Goal: Navigation & Orientation: Find specific page/section

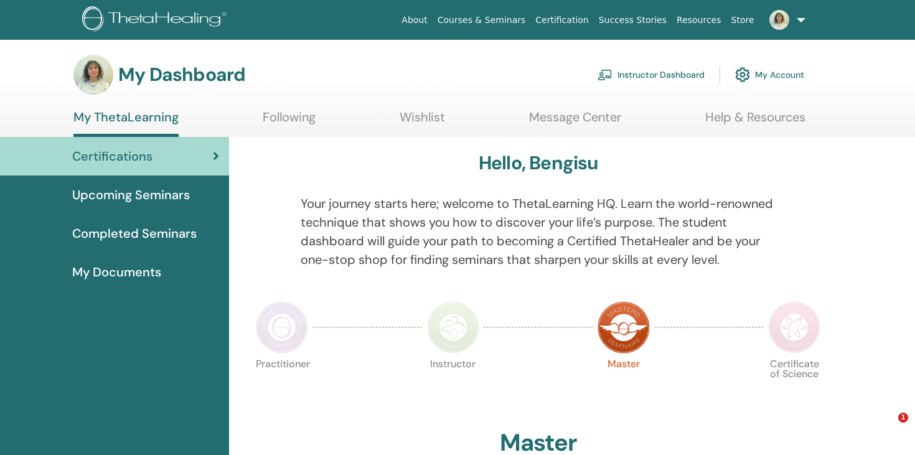
click at [148, 225] on span "Completed Seminars" at bounding box center [134, 233] width 125 height 19
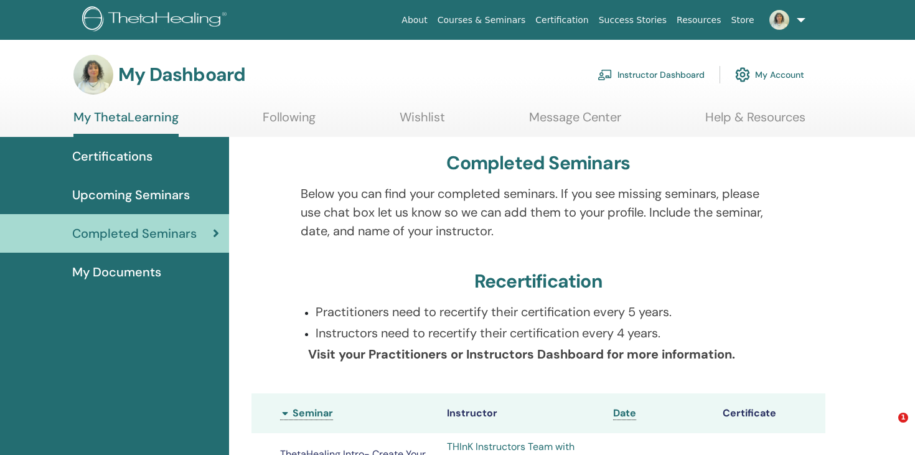
click at [129, 273] on span "My Documents" at bounding box center [116, 272] width 89 height 19
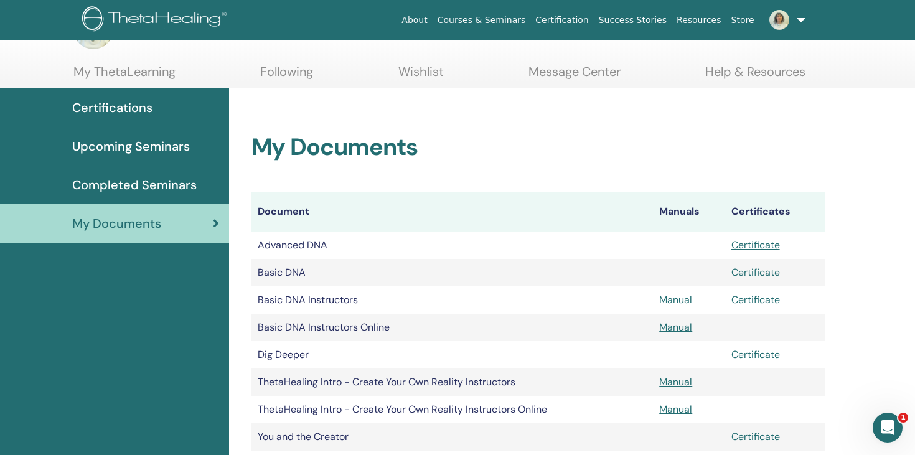
click at [750, 270] on link "Certificate" at bounding box center [756, 272] width 49 height 13
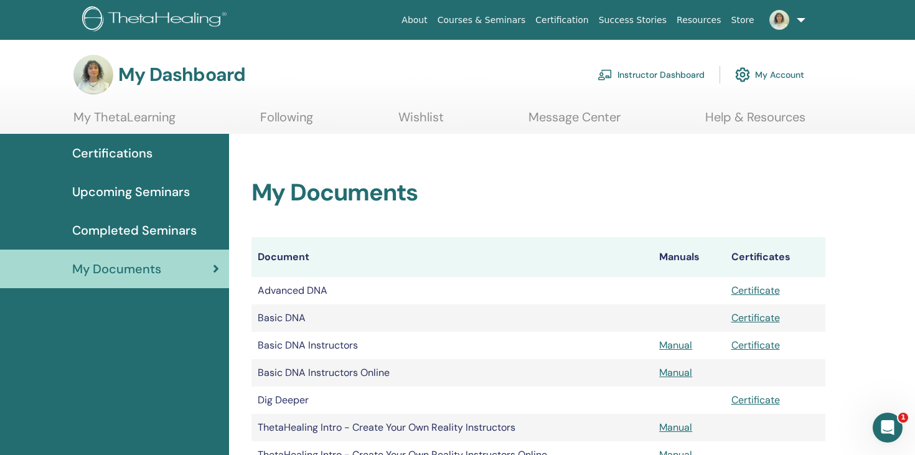
click at [674, 79] on link "Instructor Dashboard" at bounding box center [651, 74] width 107 height 27
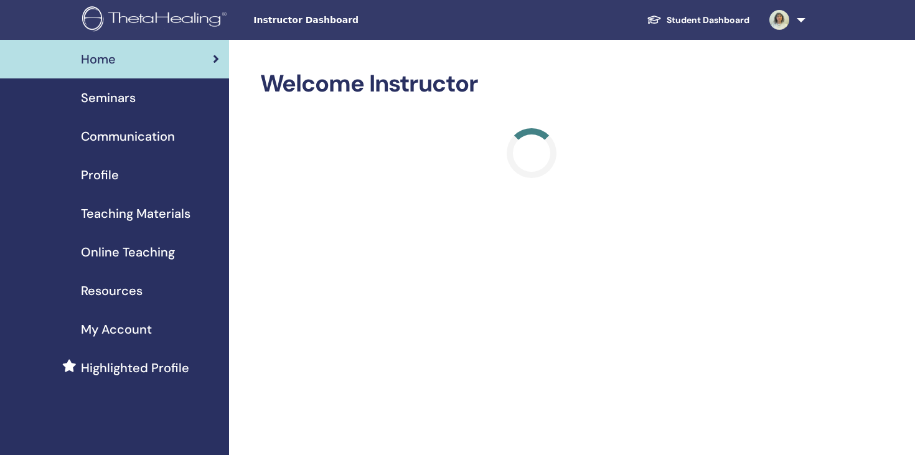
click at [148, 106] on div "Seminars" at bounding box center [114, 97] width 209 height 19
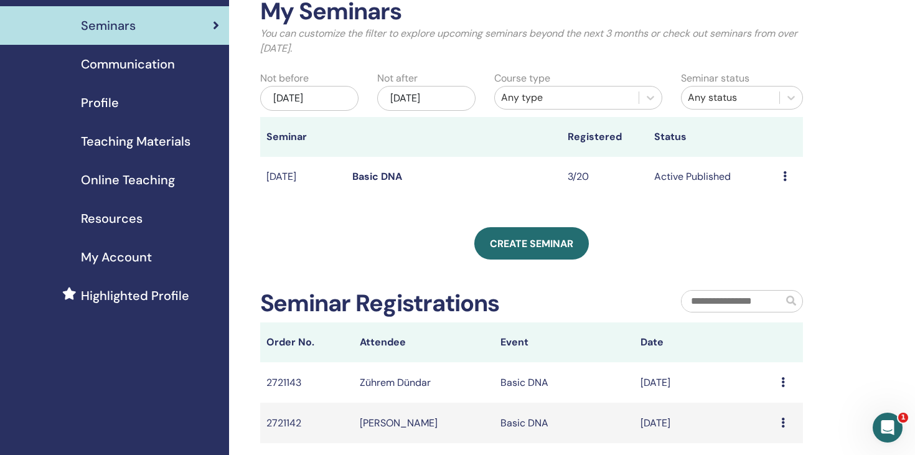
scroll to position [68, 0]
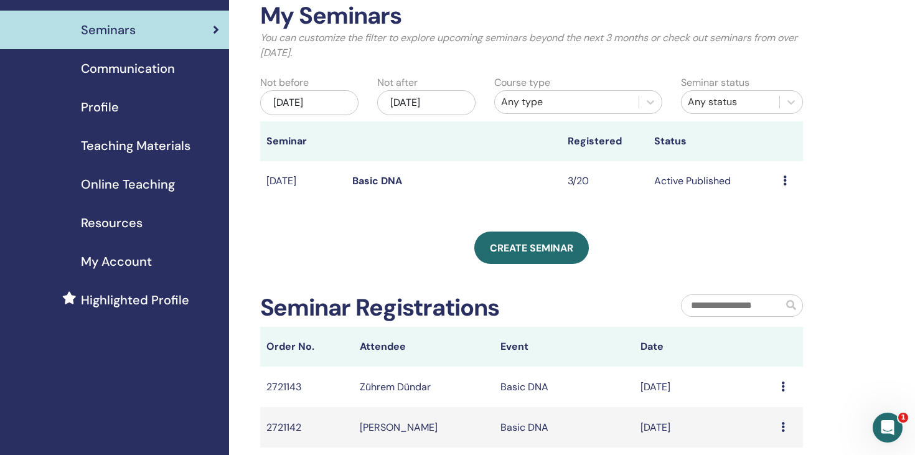
click at [377, 181] on link "Basic DNA" at bounding box center [377, 180] width 50 height 13
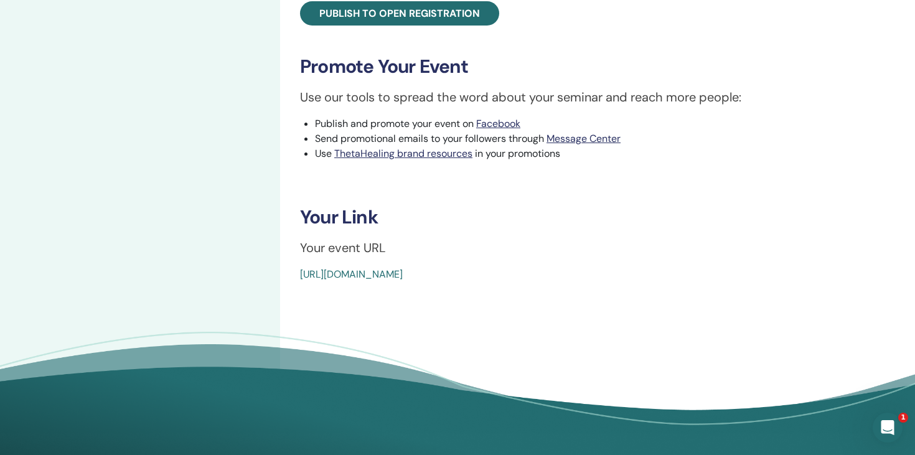
scroll to position [556, 0]
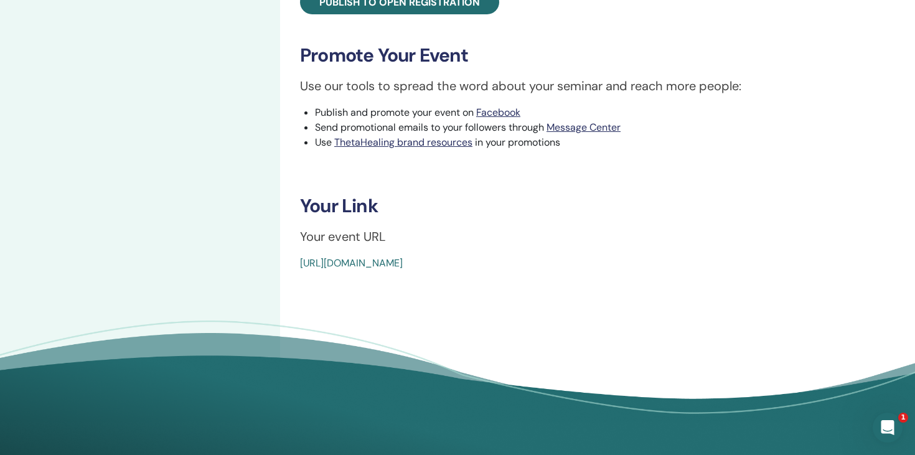
click at [403, 268] on link "https://www.thetahealing.com/seminar-375242-details.html" at bounding box center [351, 262] width 103 height 13
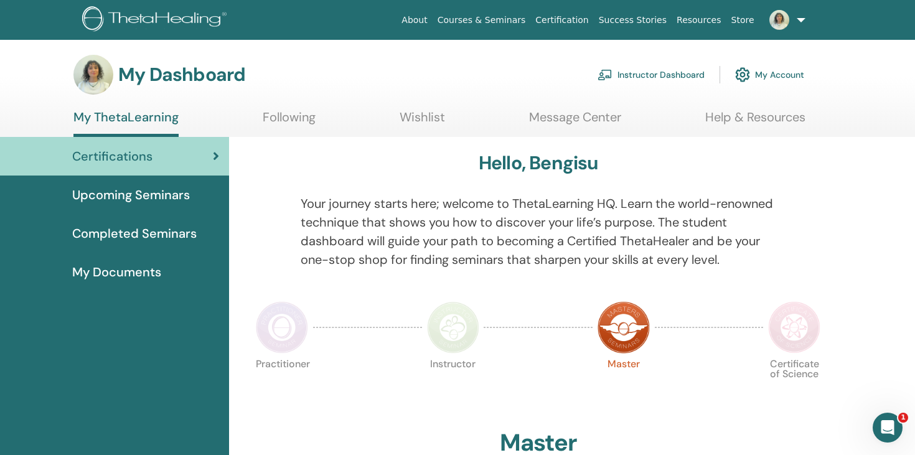
click at [644, 85] on link "Instructor Dashboard" at bounding box center [651, 74] width 107 height 27
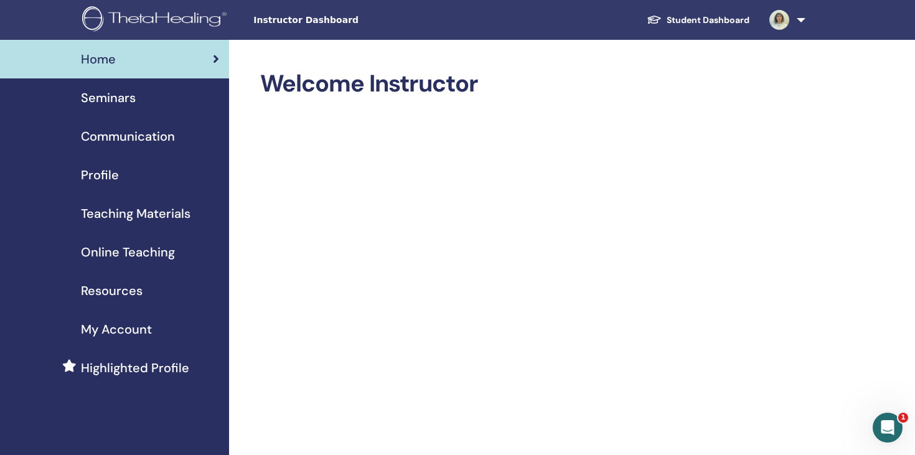
click at [131, 105] on span "Seminars" at bounding box center [108, 97] width 55 height 19
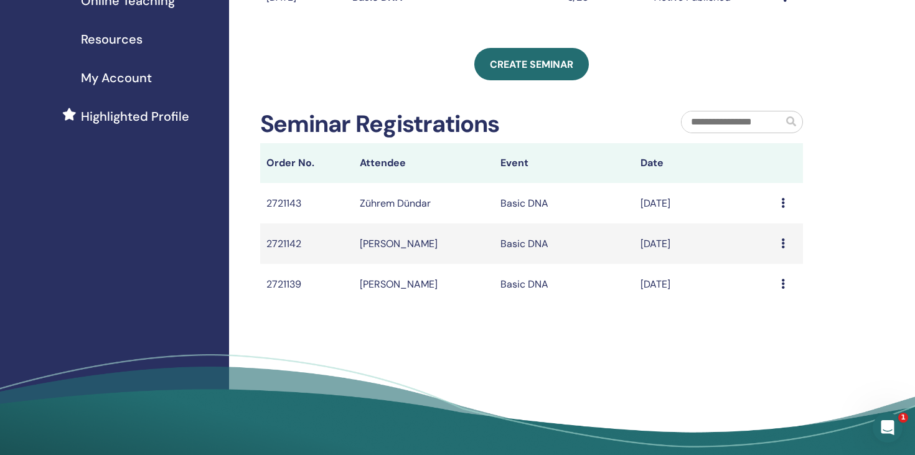
scroll to position [252, 0]
